Goal: Find specific page/section: Find specific page/section

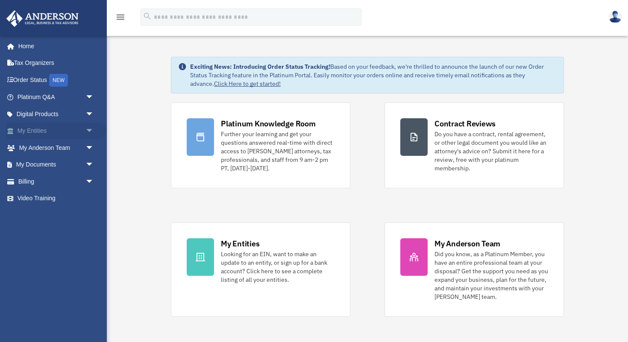
click at [55, 132] on link "My Entities arrow_drop_down" at bounding box center [56, 131] width 101 height 17
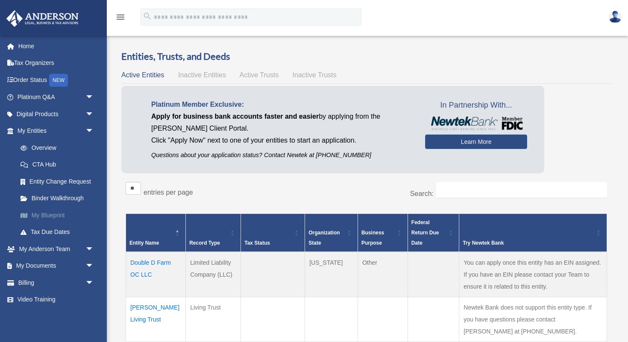
click at [45, 214] on link "My Blueprint" at bounding box center [59, 215] width 95 height 17
